Goal: Task Accomplishment & Management: Manage account settings

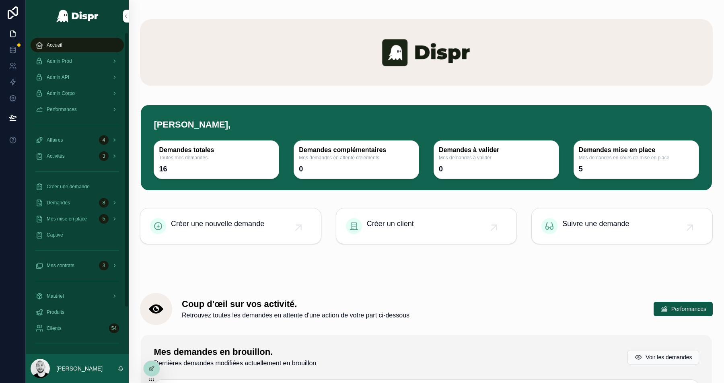
click at [70, 59] on span "Admin Prod" at bounding box center [59, 61] width 25 height 6
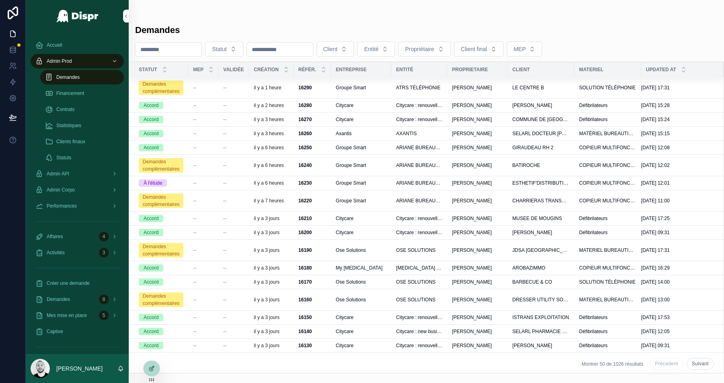
click at [80, 186] on div "Admin Corpo" at bounding box center [77, 189] width 84 height 13
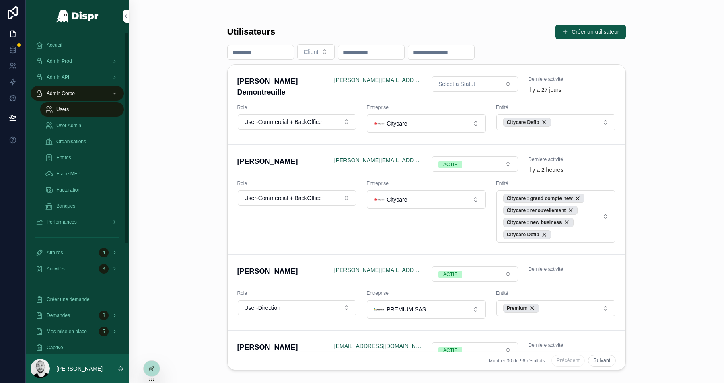
click at [76, 140] on span "Organisations" at bounding box center [71, 141] width 30 height 6
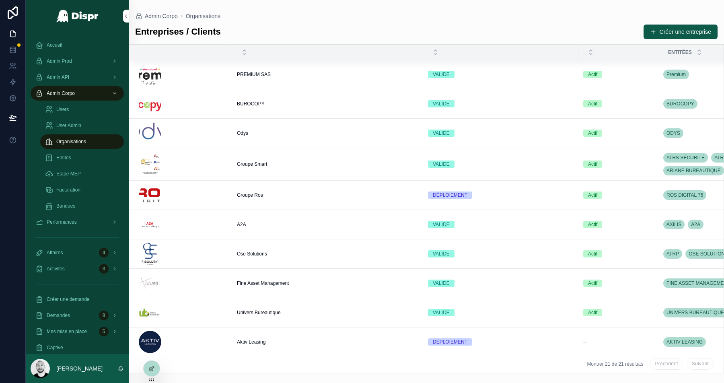
scroll to position [299, 0]
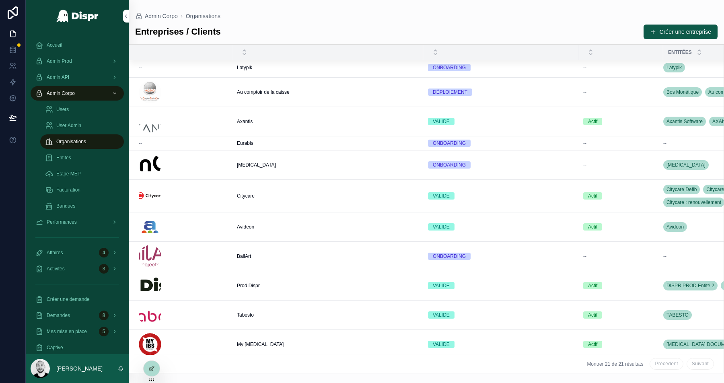
click at [250, 204] on td "Citycare Citycare" at bounding box center [327, 196] width 191 height 33
click at [255, 185] on td "Citycare Citycare" at bounding box center [327, 196] width 191 height 33
click at [245, 193] on span "Citycare" at bounding box center [246, 196] width 18 height 6
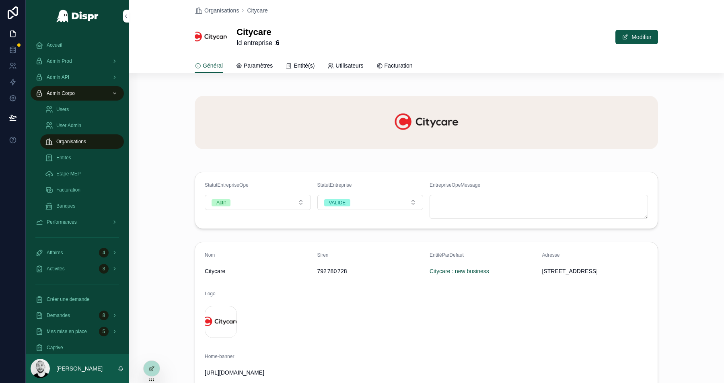
click at [156, 369] on div at bounding box center [152, 368] width 16 height 15
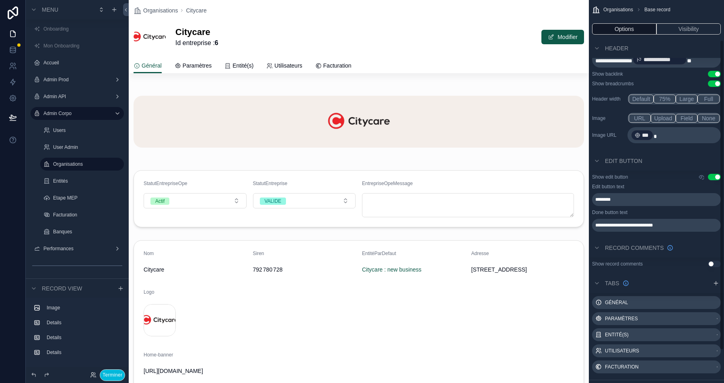
scroll to position [90, 0]
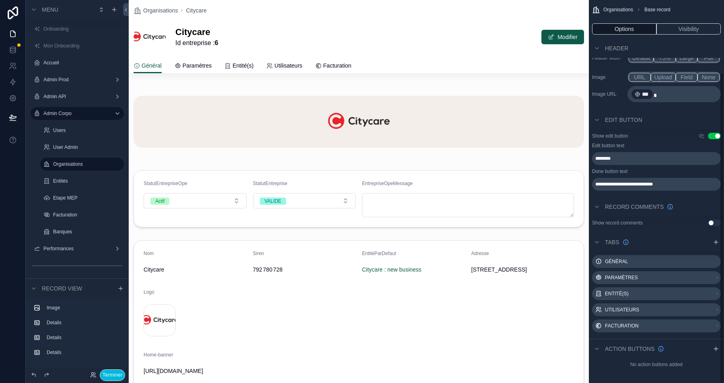
click at [716, 243] on icon "scrollable content" at bounding box center [715, 242] width 6 height 6
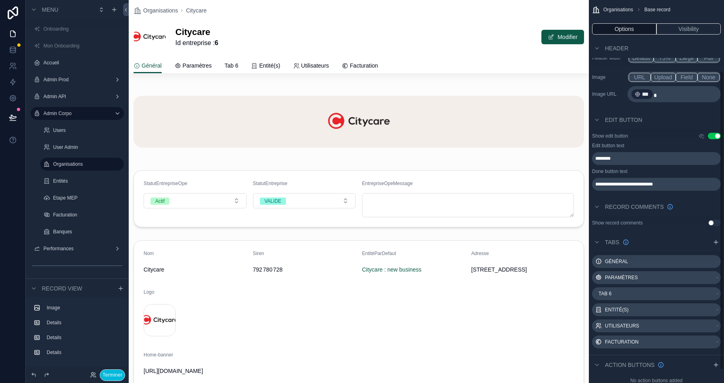
click at [0, 0] on icon "scrollable content" at bounding box center [0, 0] width 0 height 0
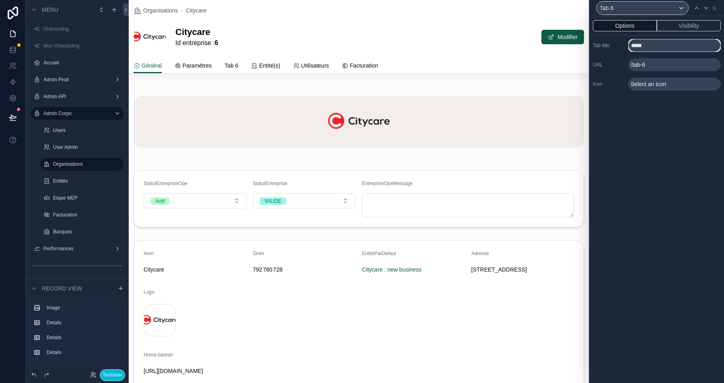
click at [644, 47] on input "*****" at bounding box center [674, 45] width 92 height 13
type input "**********"
click at [713, 84] on div "Select an icon" at bounding box center [674, 84] width 92 height 13
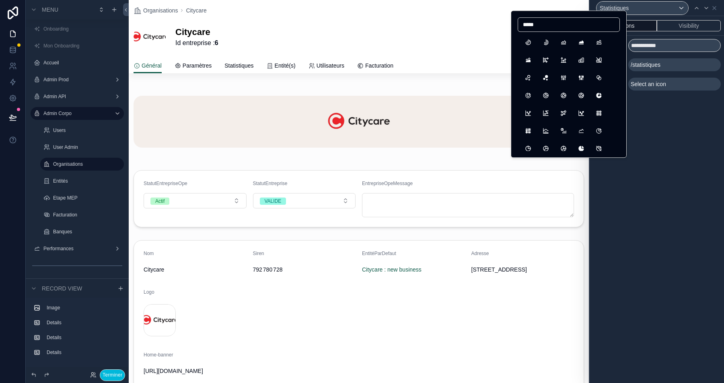
type input "*****"
click at [525, 58] on button "ChartAreaLineFilled" at bounding box center [528, 60] width 14 height 14
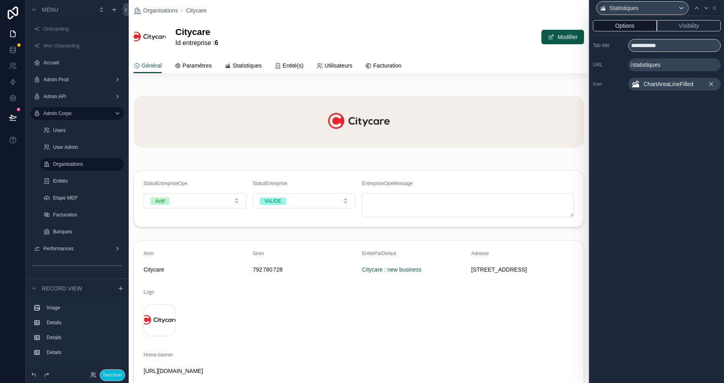
click at [657, 85] on span "ChartAreaLineFilled" at bounding box center [668, 84] width 50 height 8
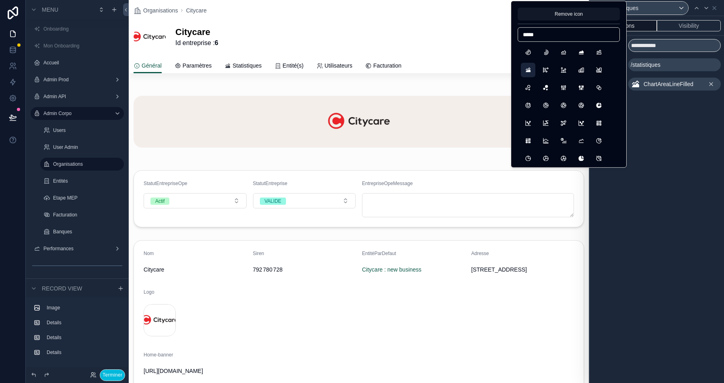
type input "*****"
click at [599, 56] on button "ChartAreaLine" at bounding box center [598, 52] width 14 height 14
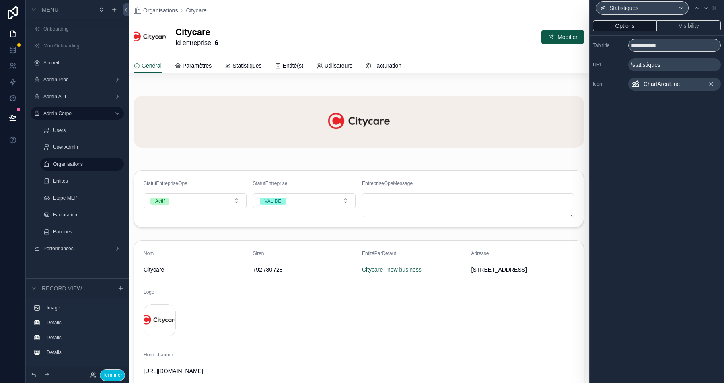
click at [256, 66] on span "Statistiques" at bounding box center [246, 66] width 29 height 8
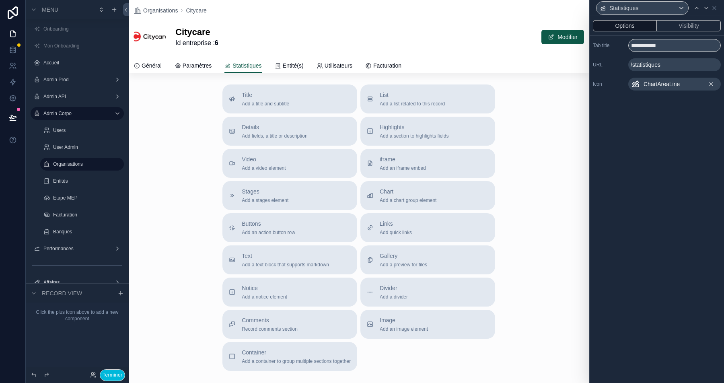
scroll to position [15, 0]
